Goal: Transaction & Acquisition: Purchase product/service

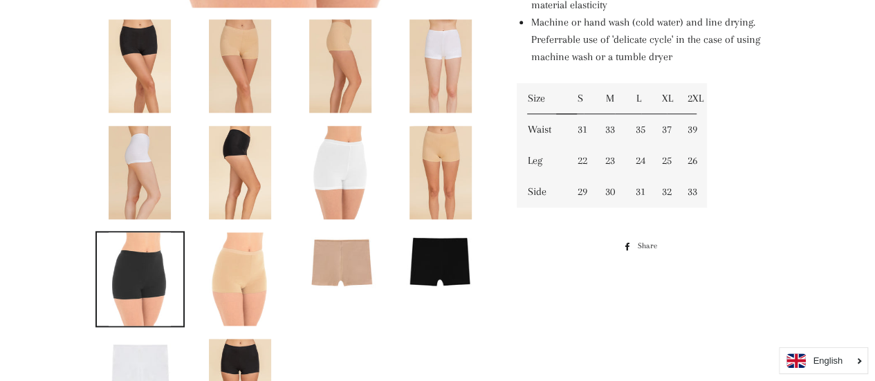
scroll to position [729, 0]
click at [203, 169] on link at bounding box center [240, 172] width 90 height 96
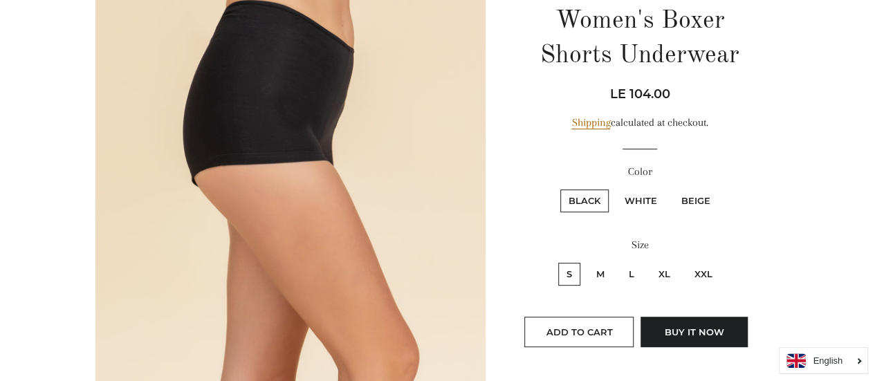
scroll to position [170, 0]
click at [635, 199] on label "White" at bounding box center [641, 200] width 49 height 23
click at [615, 188] on input "White" at bounding box center [615, 187] width 1 height 1
radio input "true"
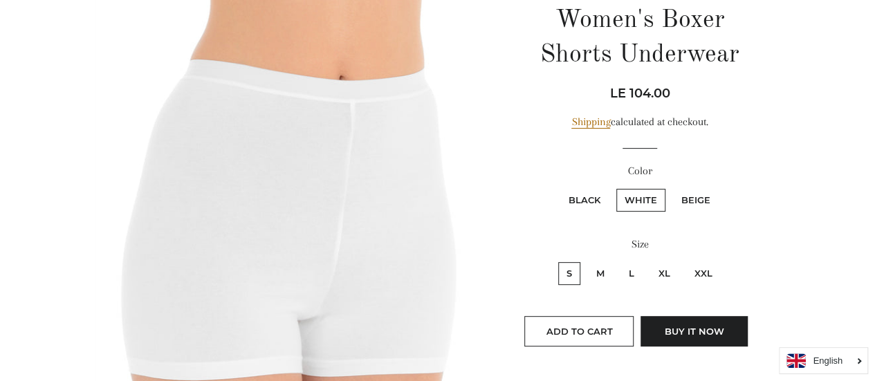
click at [693, 194] on label "Beige" at bounding box center [696, 200] width 46 height 23
click at [672, 188] on input "Beige" at bounding box center [671, 187] width 1 height 1
radio input "true"
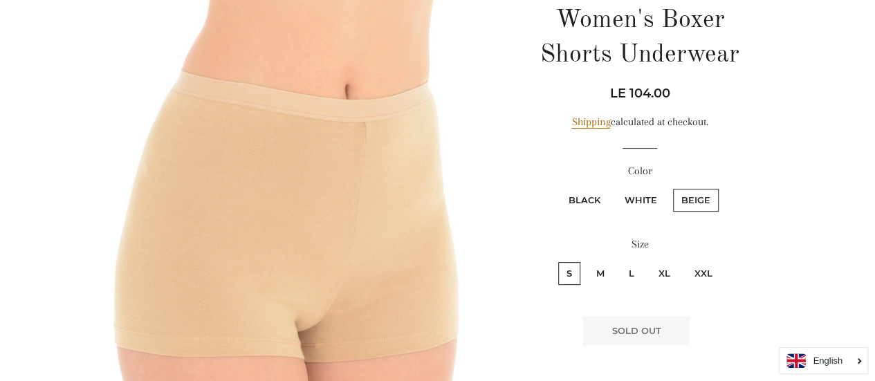
click at [617, 197] on fieldset "Black White Beige" at bounding box center [639, 207] width 243 height 40
click at [626, 197] on label "White" at bounding box center [641, 200] width 49 height 23
click at [615, 188] on input "White" at bounding box center [615, 187] width 1 height 1
radio input "true"
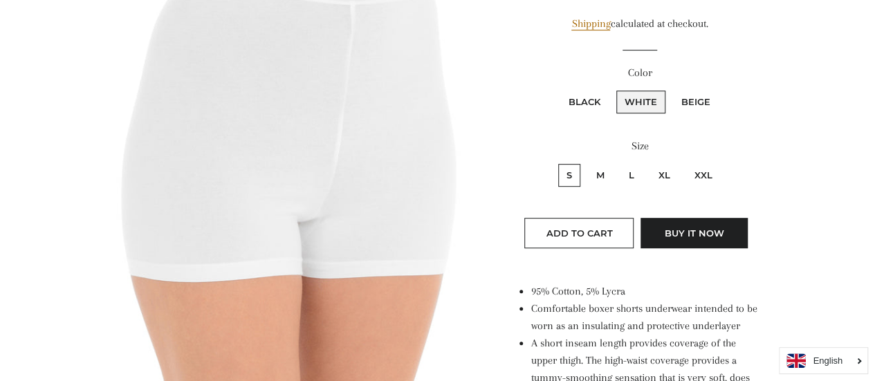
scroll to position [270, 0]
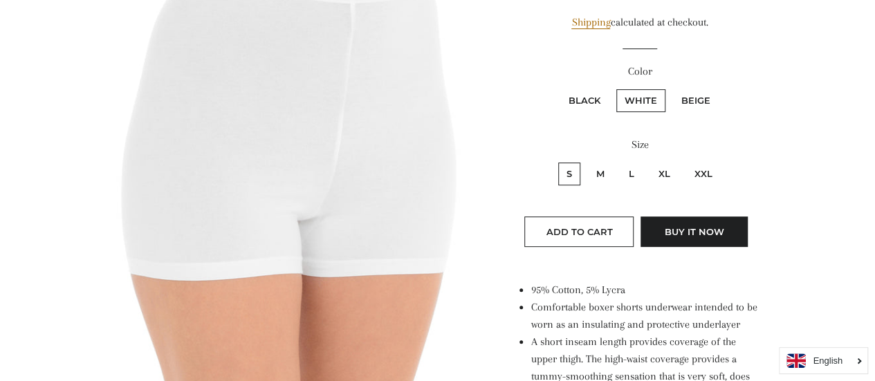
click at [570, 104] on label "Black" at bounding box center [585, 100] width 48 height 23
click at [559, 88] on input "Black" at bounding box center [558, 87] width 1 height 1
radio input "true"
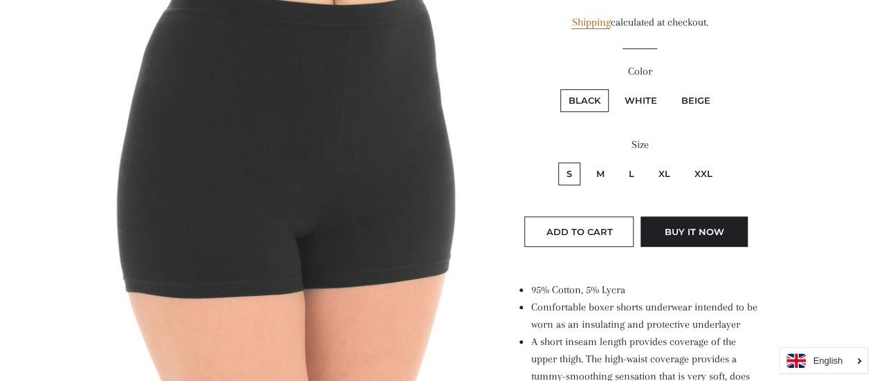
click at [569, 105] on label "Black" at bounding box center [585, 100] width 48 height 23
click at [559, 88] on input "Black" at bounding box center [558, 87] width 1 height 1
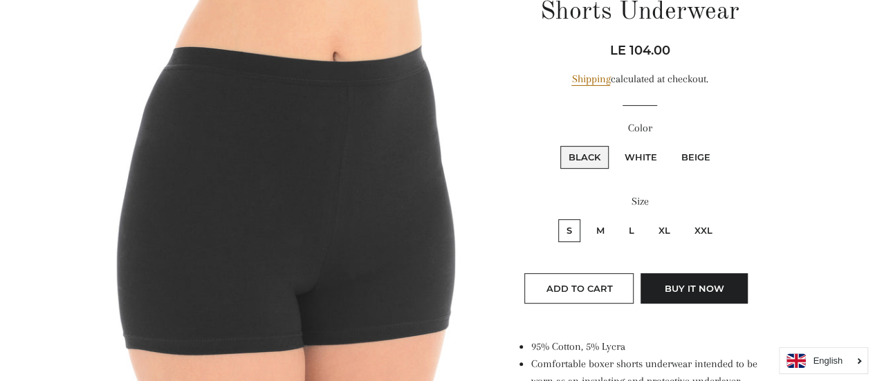
scroll to position [212, 0]
